Goal: Information Seeking & Learning: Learn about a topic

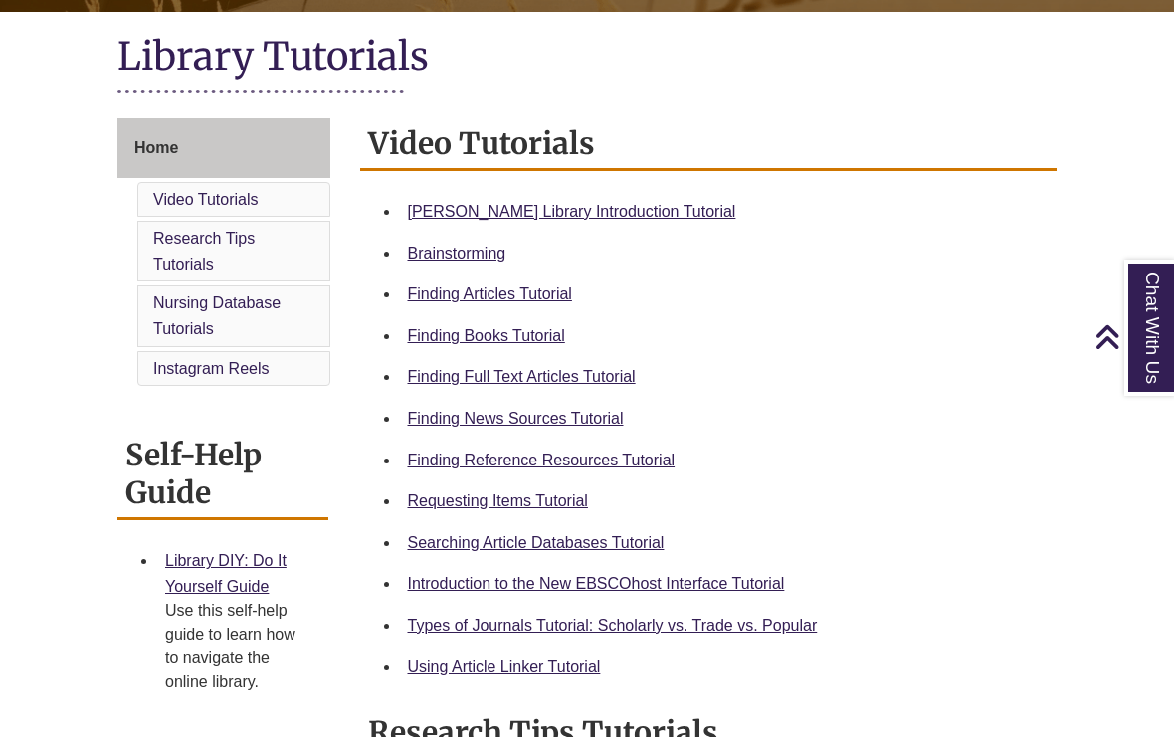
scroll to position [453, 0]
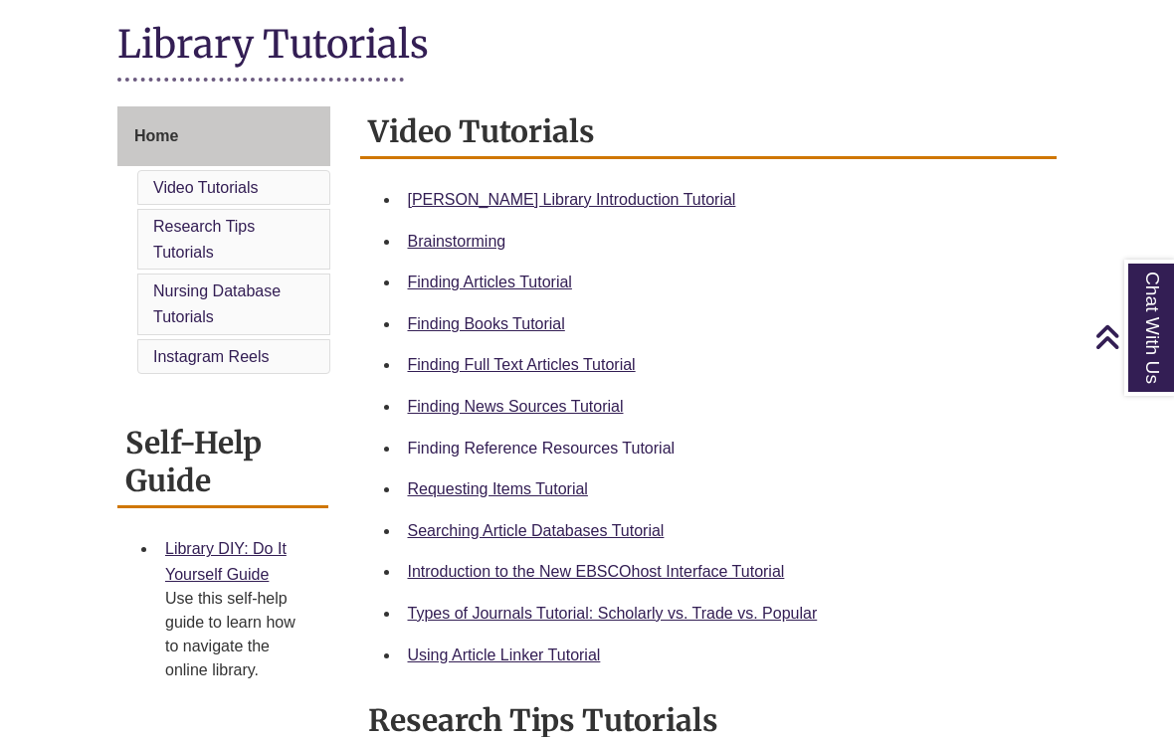
click at [646, 450] on link "Finding Reference Resources Tutorial" at bounding box center [542, 448] width 268 height 17
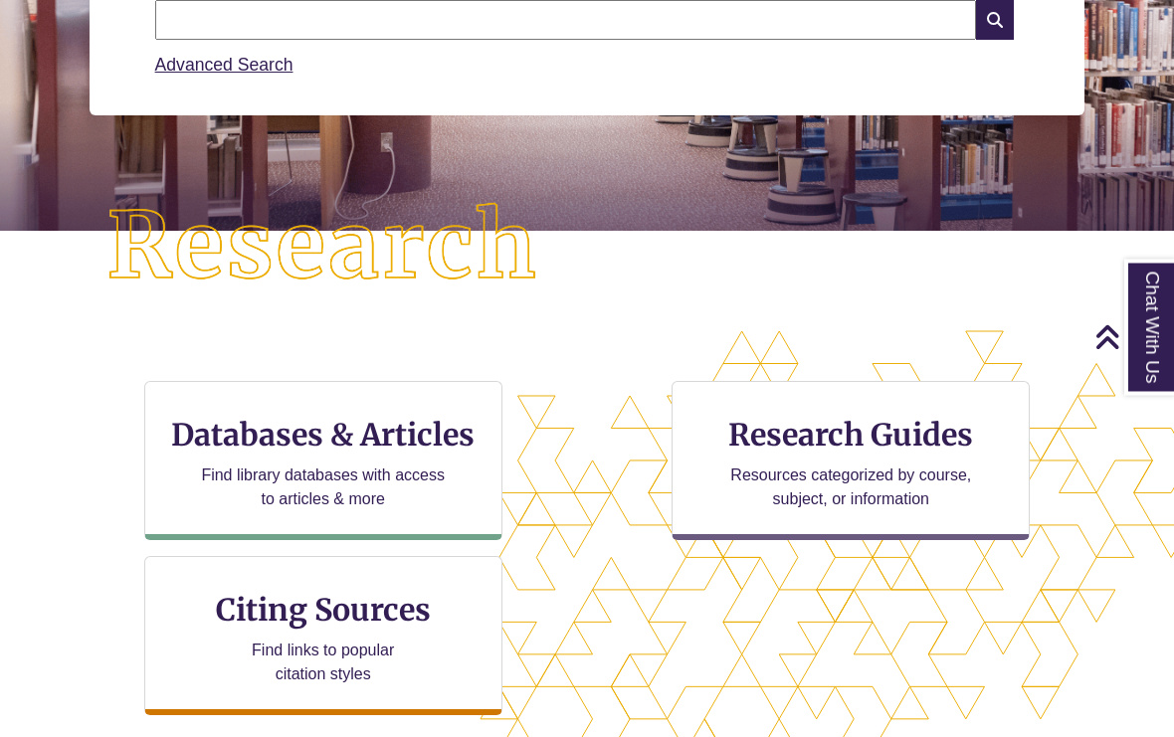
scroll to position [345, 0]
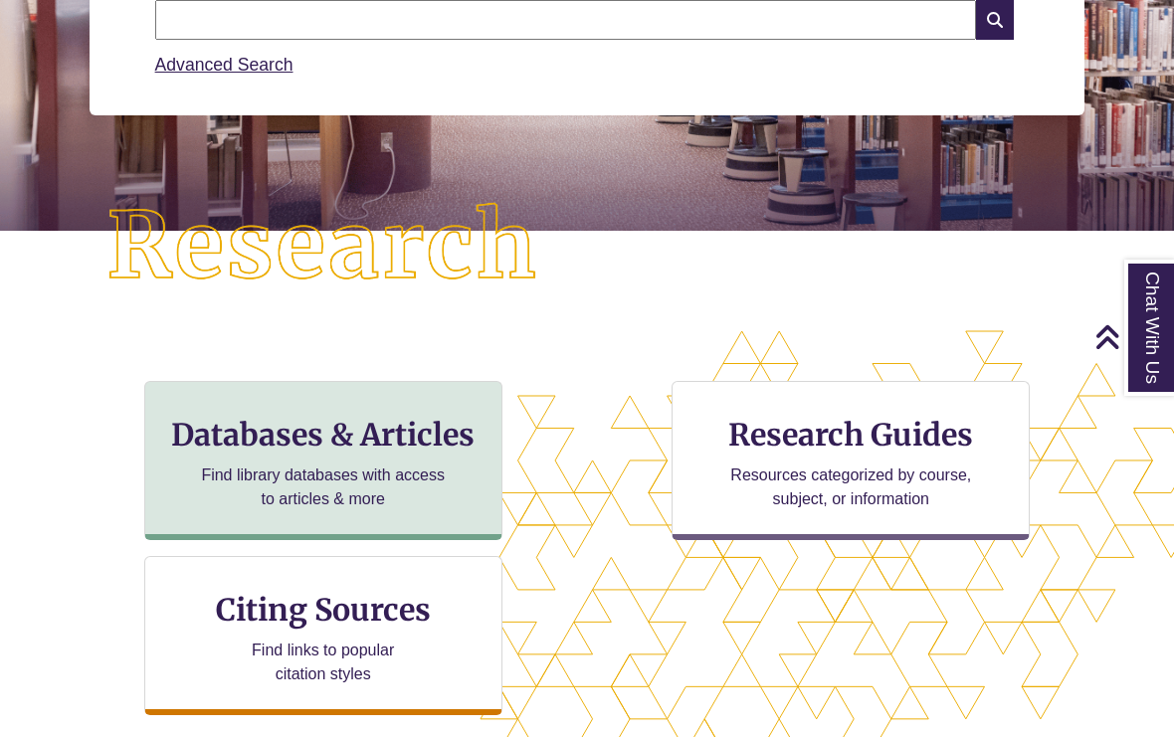
click at [473, 481] on div "Databases & Articles Find library databases with access to articles & more" at bounding box center [323, 460] width 358 height 159
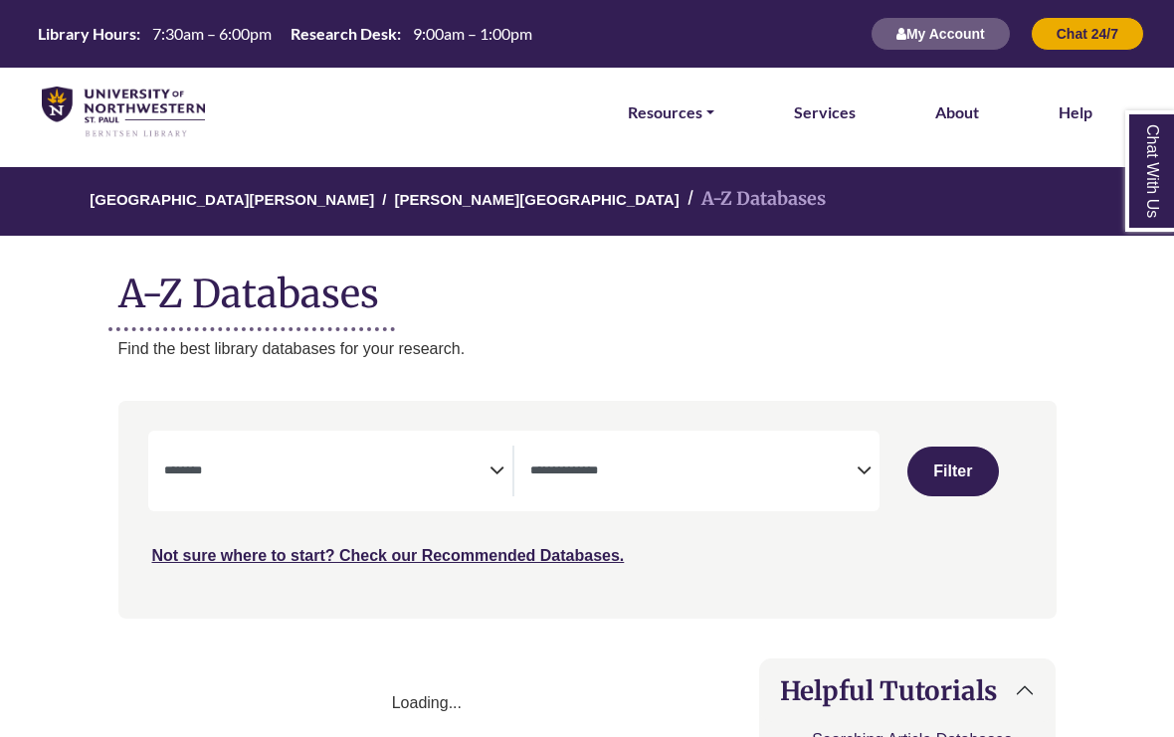
select select "Database Subject Filter"
select select "Database Types Filter"
select select "Database Subject Filter"
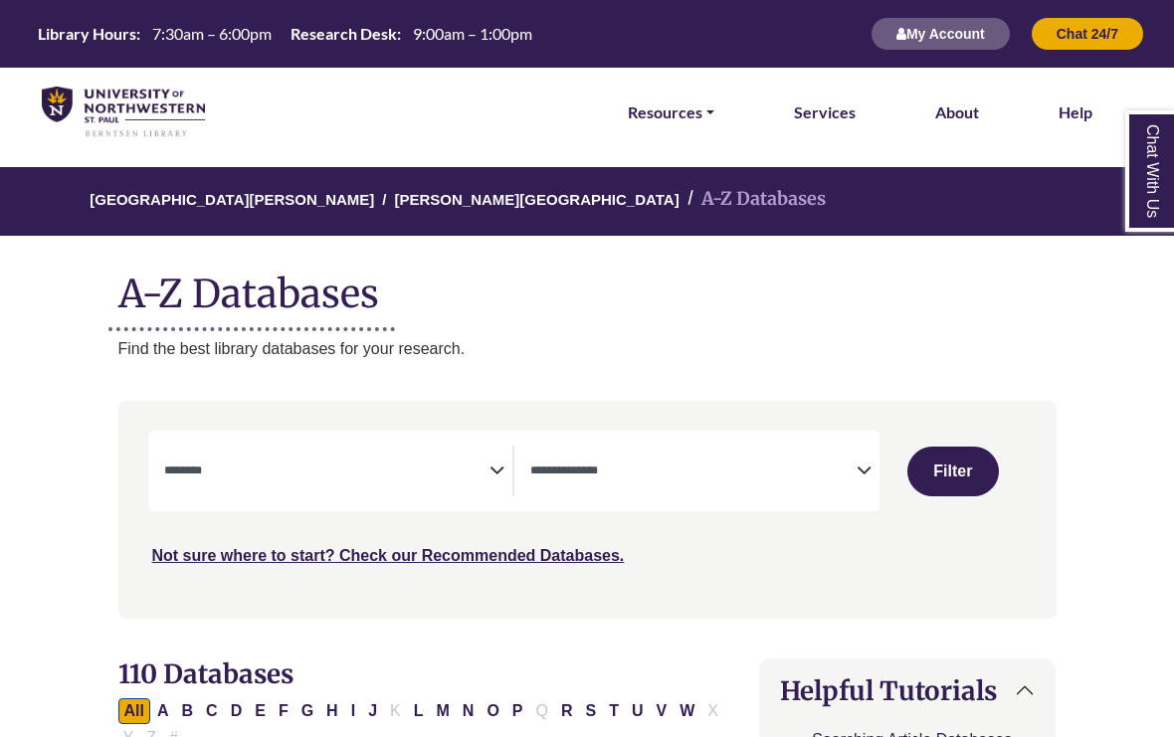
click at [835, 454] on span "Search filters" at bounding box center [693, 471] width 326 height 51
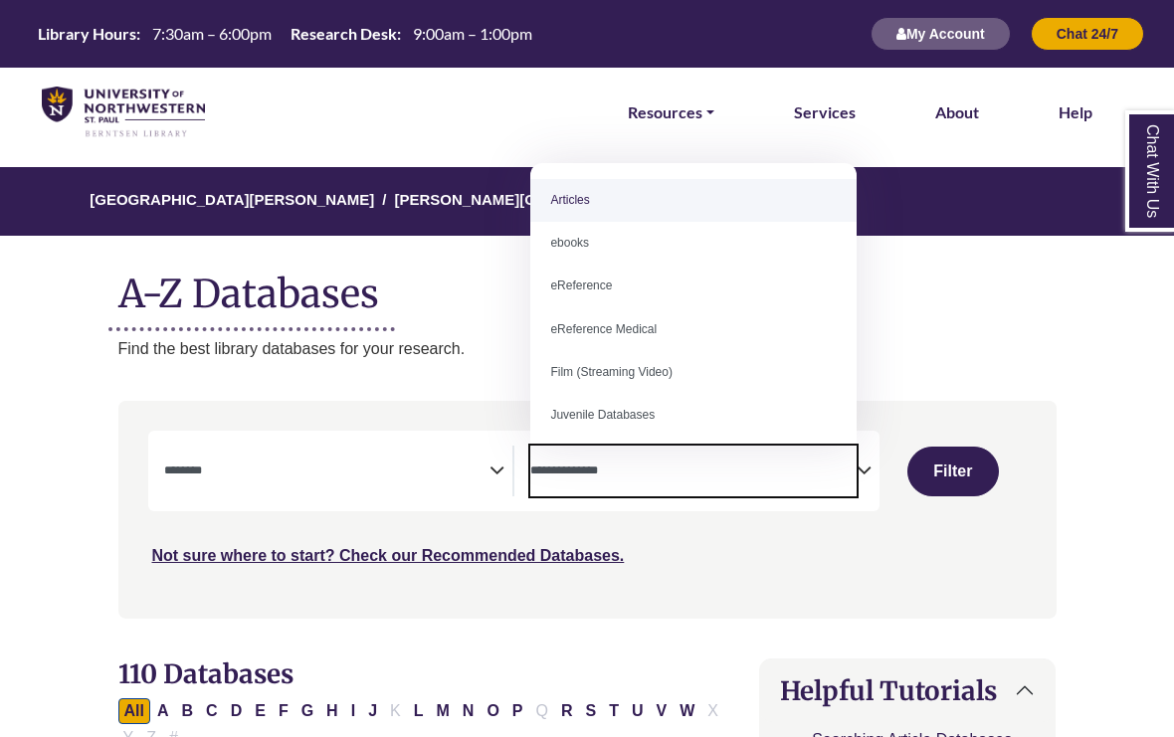
select select "*****"
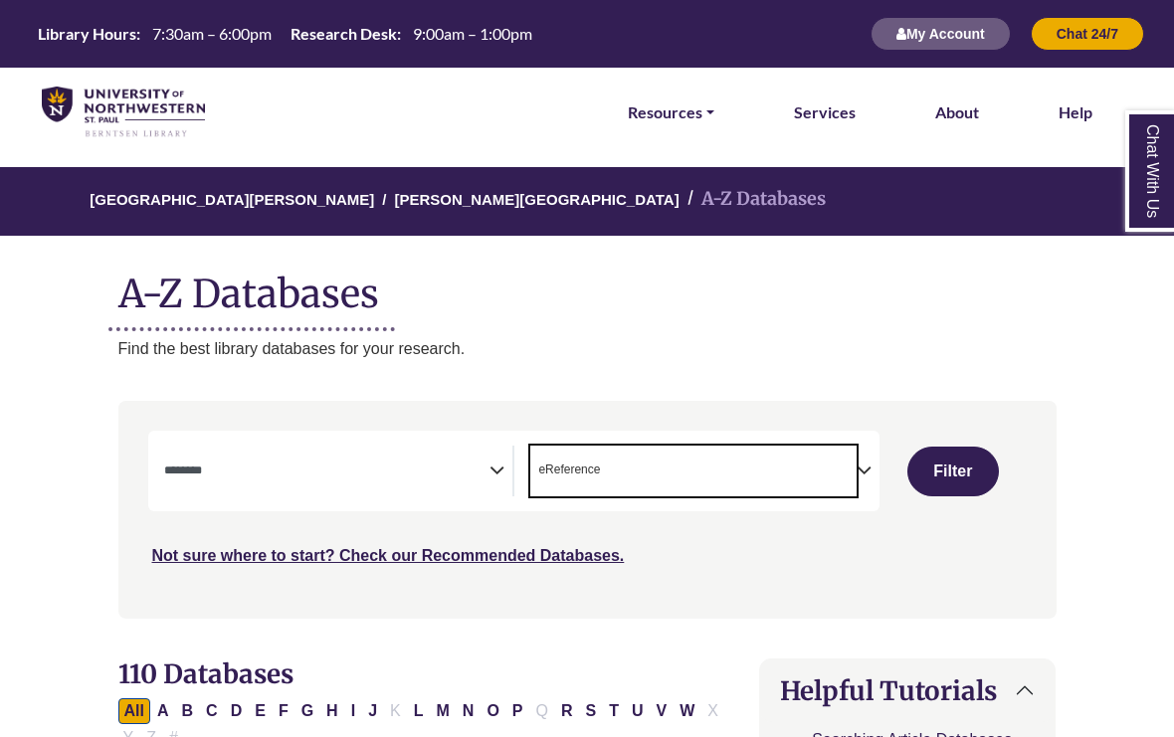
click at [436, 490] on span "Search filters" at bounding box center [327, 471] width 326 height 51
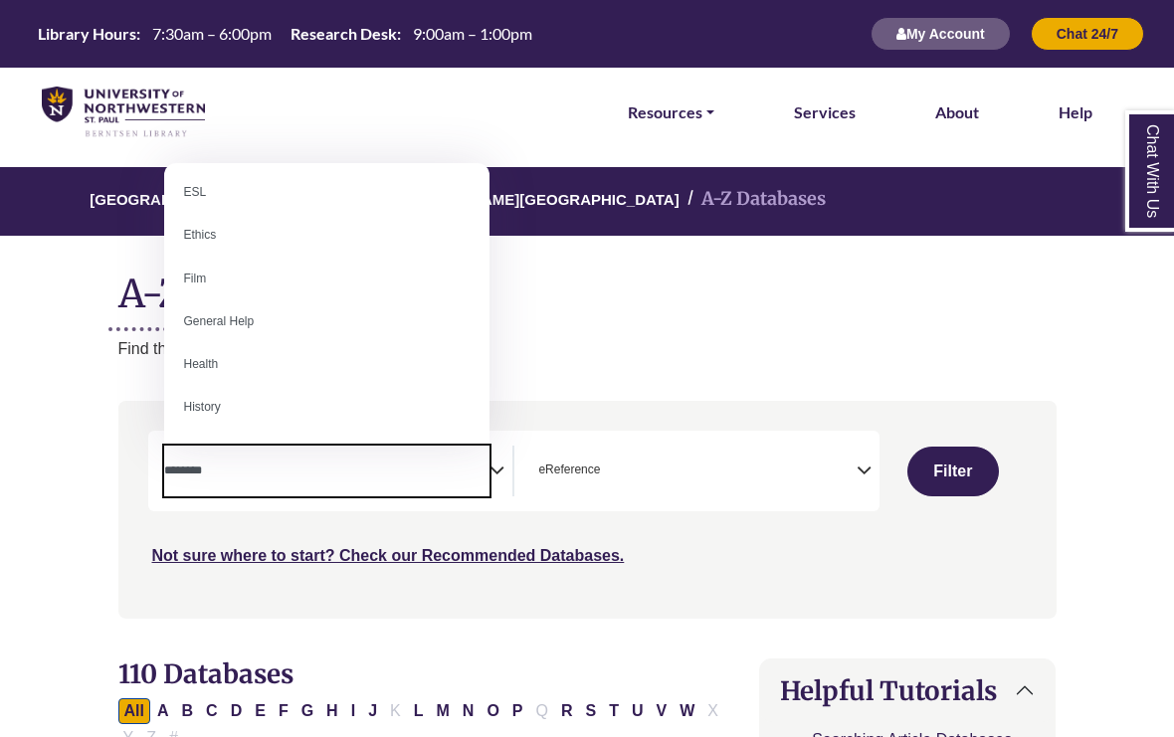
scroll to position [758, 0]
select select "*****"
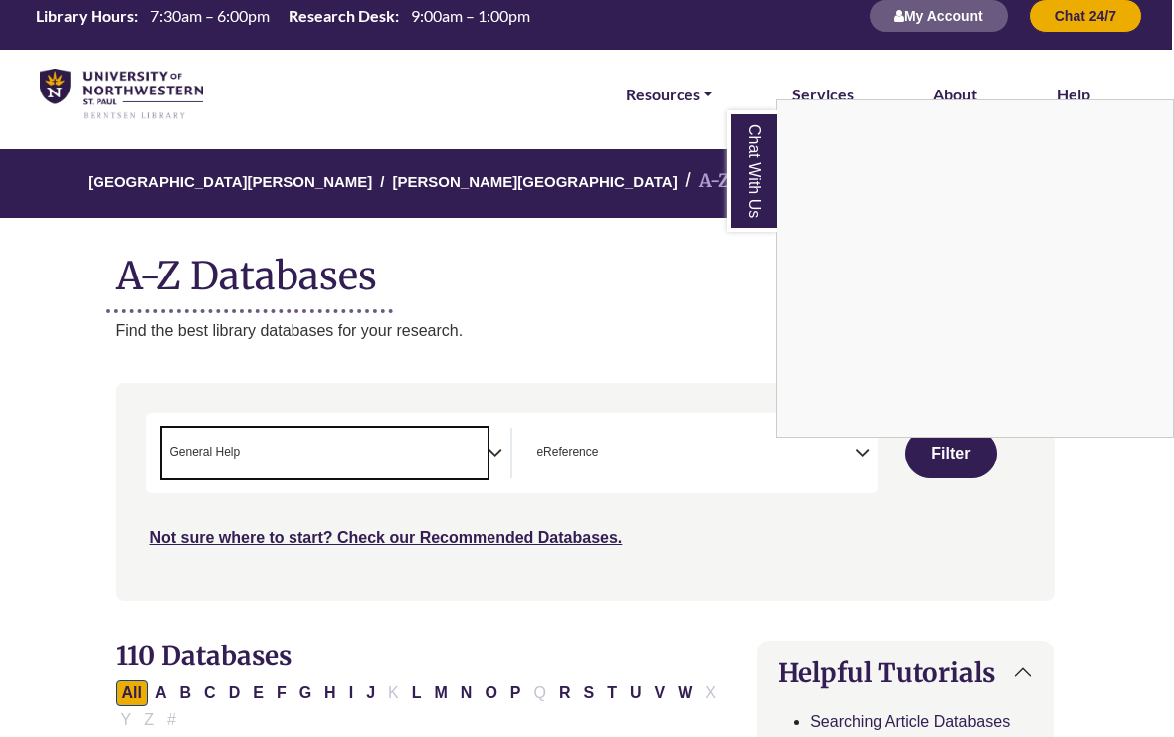
scroll to position [21, 2]
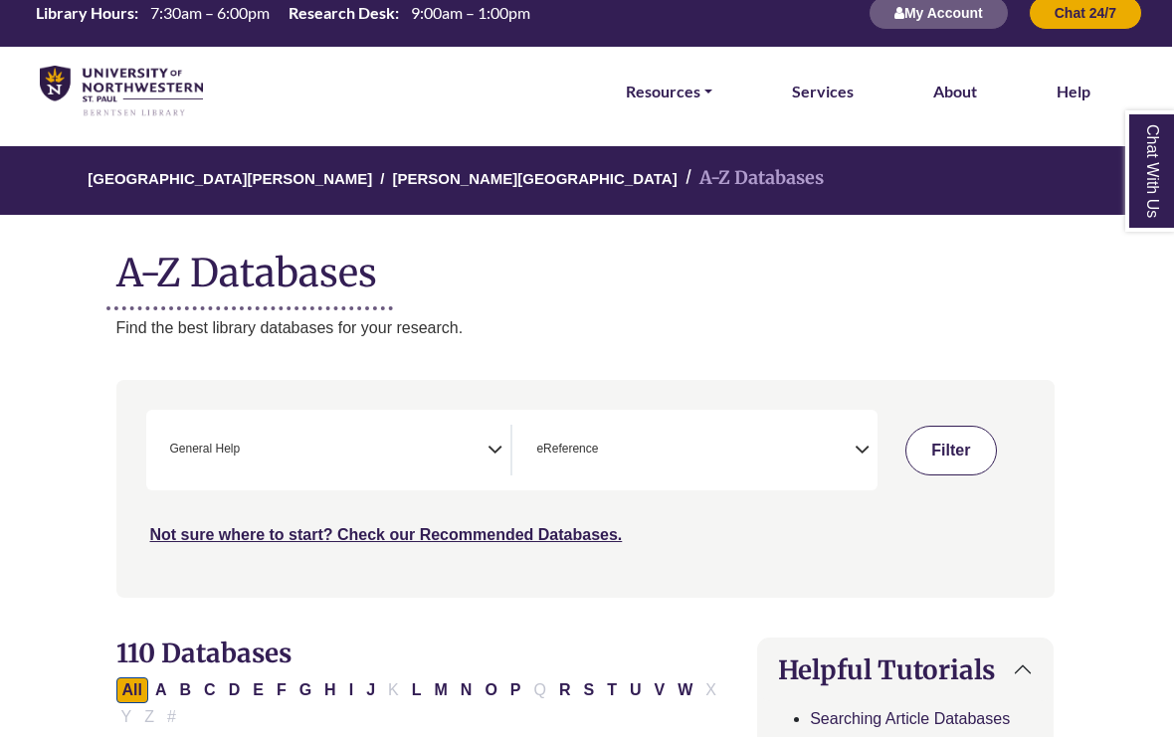
click at [974, 440] on button "Filter" at bounding box center [951, 451] width 92 height 50
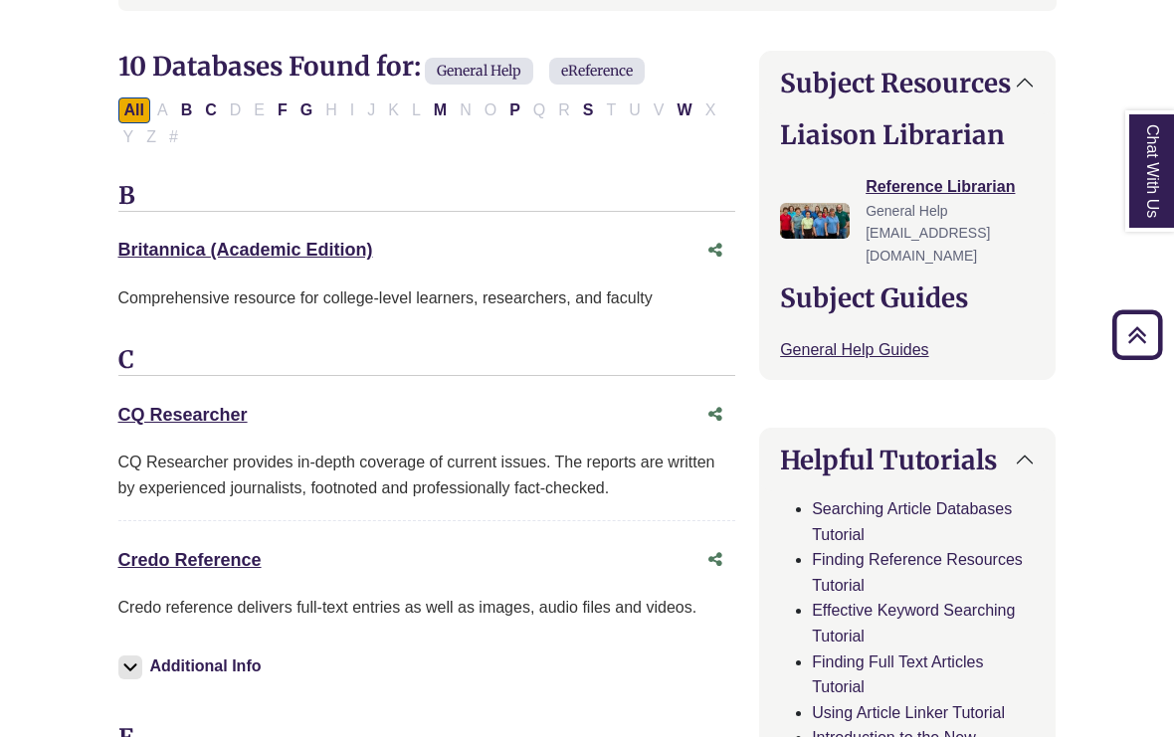
scroll to position [644, 0]
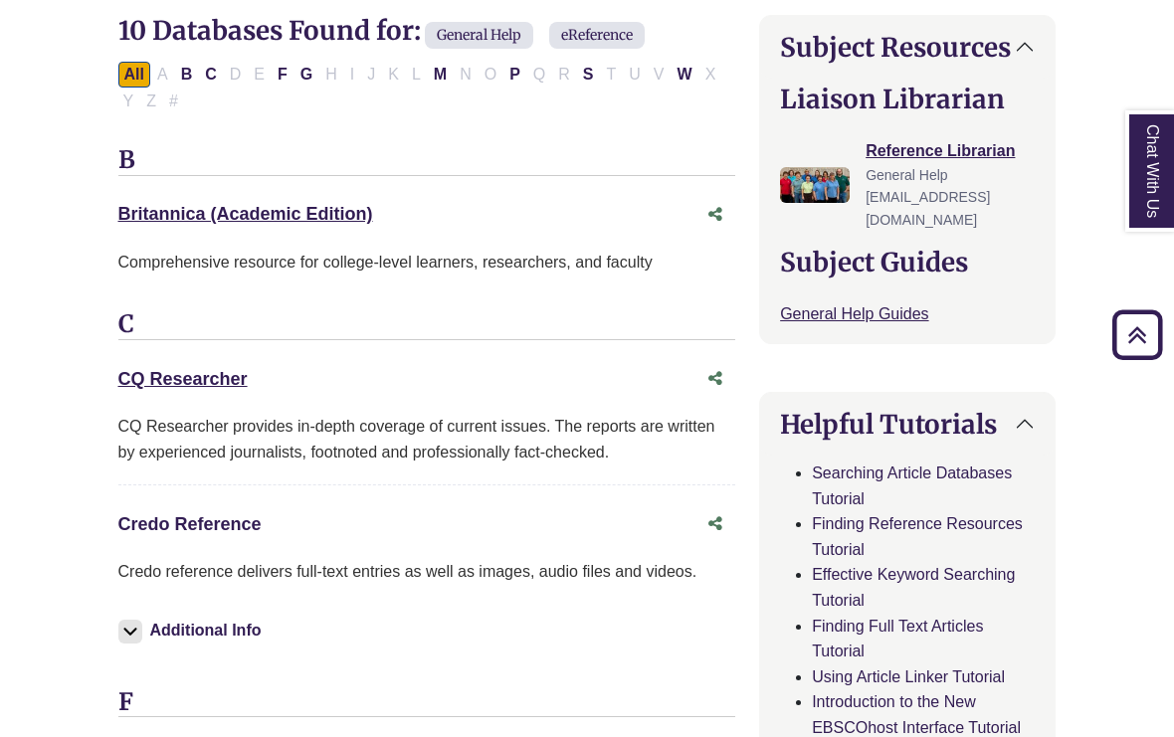
click at [251, 520] on link "Credo Reference This link opens in a new window" at bounding box center [189, 524] width 143 height 20
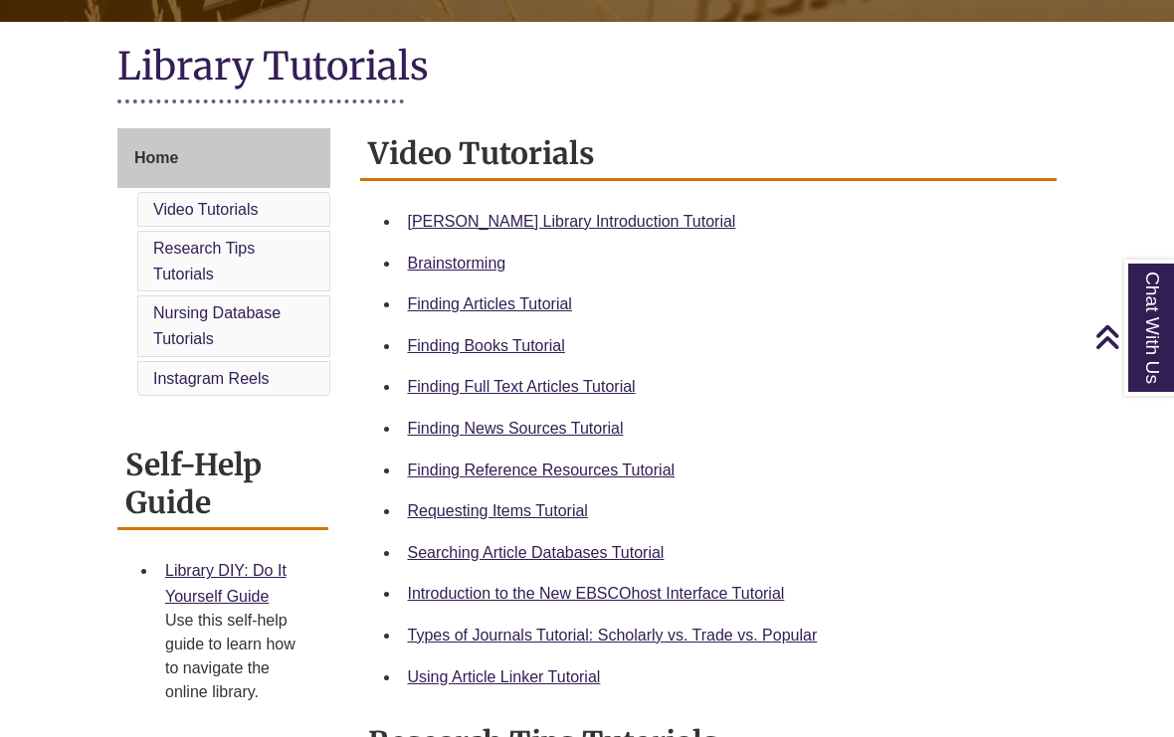
scroll to position [437, 0]
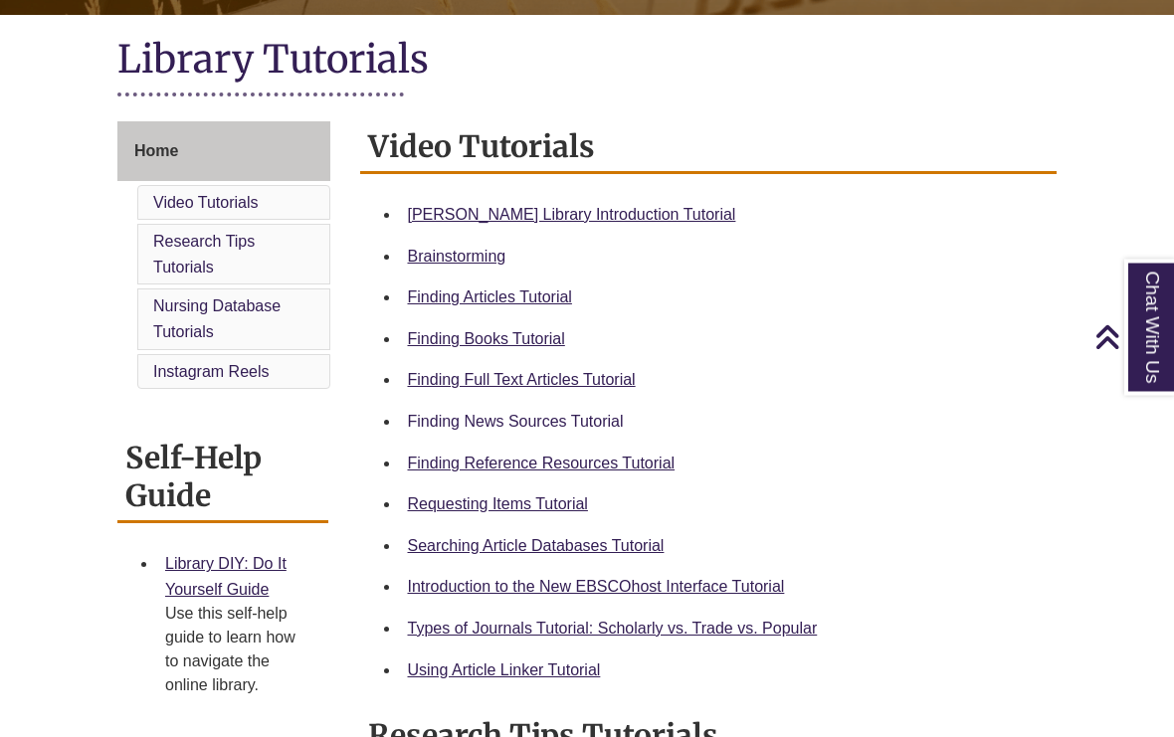
click at [600, 431] on link "Finding News Sources Tutorial" at bounding box center [516, 422] width 216 height 17
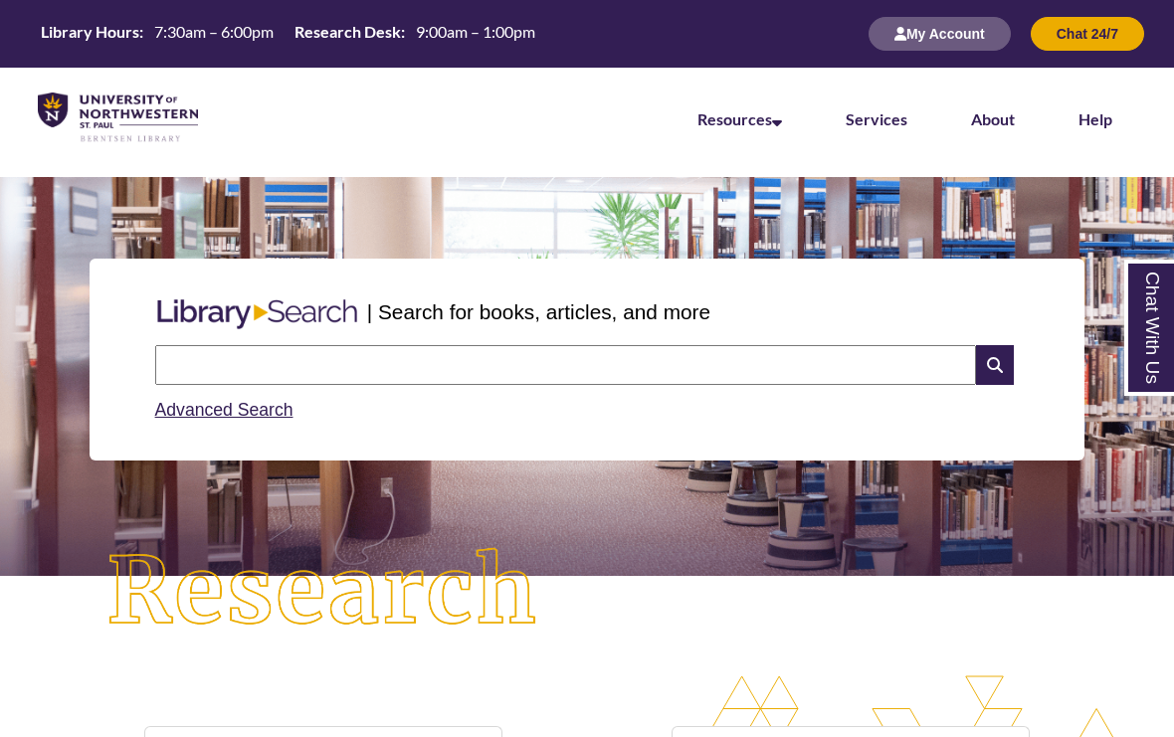
click at [903, 374] on input "text" at bounding box center [565, 365] width 821 height 40
type input "**********"
click at [986, 376] on icon at bounding box center [995, 365] width 38 height 40
